Goal: Find specific page/section: Find specific page/section

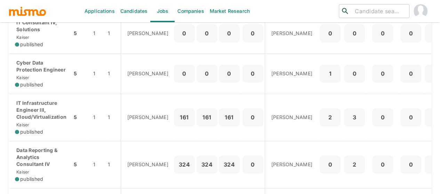
scroll to position [278, 0]
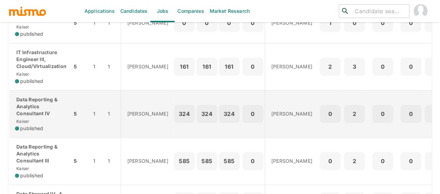
click at [41, 113] on p "Data Reporting & Analytics Consultant IV" at bounding box center [40, 106] width 51 height 21
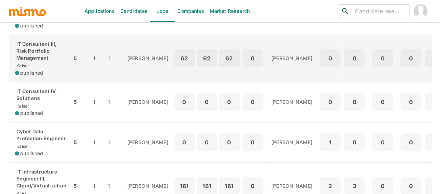
scroll to position [174, 0]
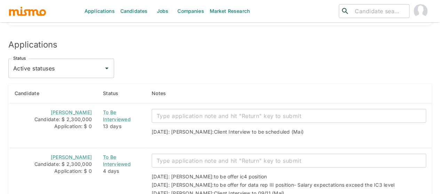
scroll to position [911, 0]
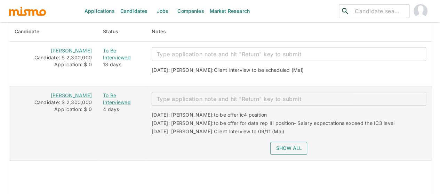
click at [288, 142] on button "Show all" at bounding box center [288, 148] width 37 height 13
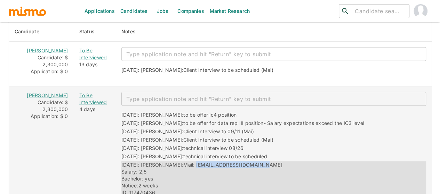
drag, startPoint x: 243, startPoint y: 139, endPoint x: 174, endPoint y: 142, distance: 68.5
copy span "manumiranda100@gmail.com"
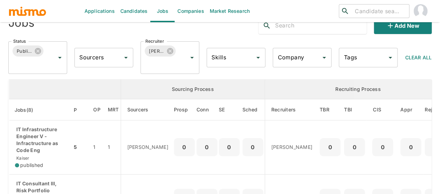
scroll to position [18, 0]
click at [170, 53] on icon at bounding box center [170, 52] width 6 height 6
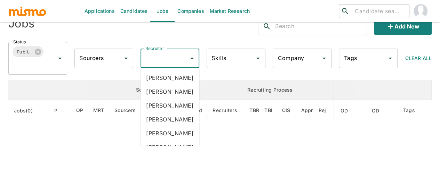
click at [157, 59] on div "Recruiter Recruiter" at bounding box center [169, 58] width 59 height 19
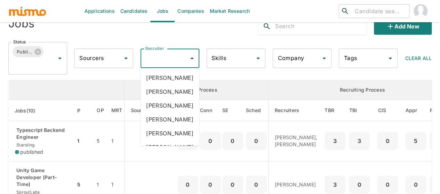
click at [157, 59] on input "Recruiter" at bounding box center [165, 58] width 42 height 13
type input "pao"
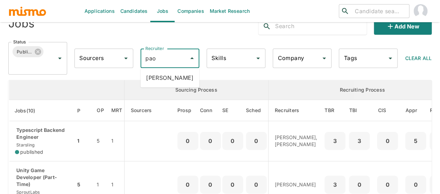
click at [163, 73] on li "[PERSON_NAME]" at bounding box center [169, 78] width 59 height 14
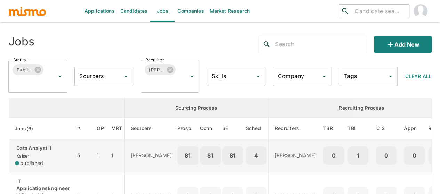
click at [23, 151] on p "Data Analyst II" at bounding box center [42, 148] width 55 height 7
